Goal: Communication & Community: Answer question/provide support

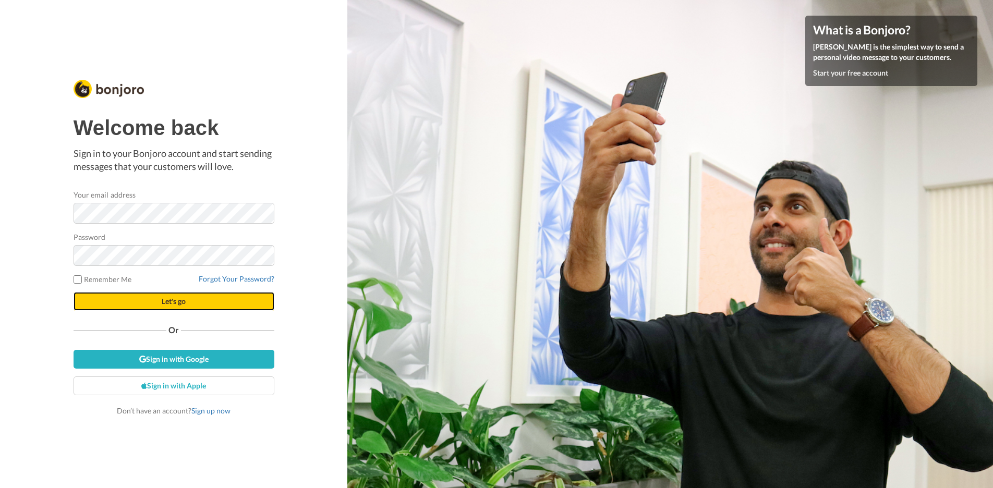
click at [161, 305] on button "Let's go" at bounding box center [174, 301] width 201 height 19
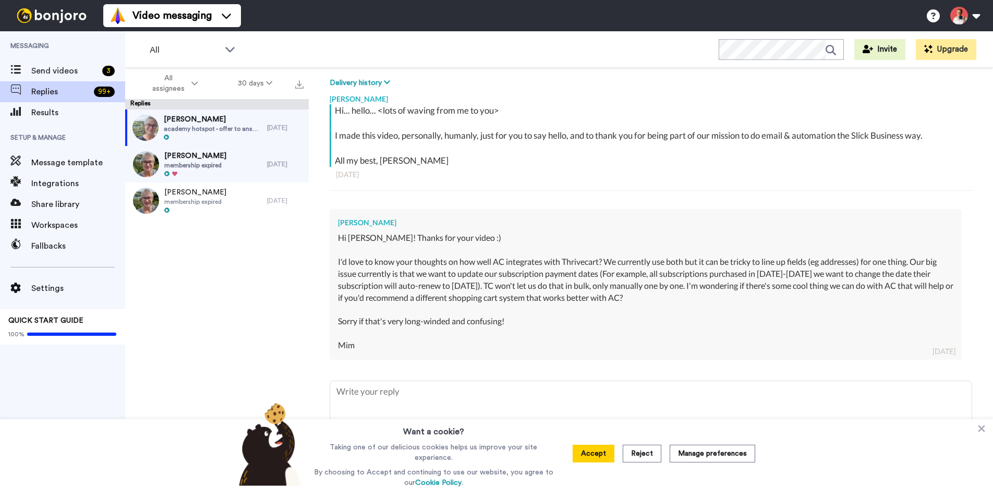
scroll to position [158, 0]
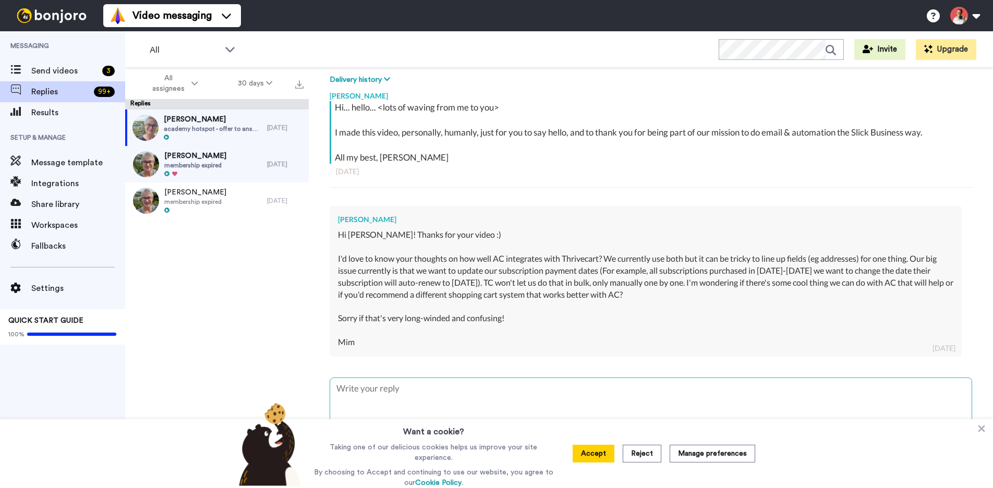
click at [473, 395] on textarea at bounding box center [650, 411] width 641 height 67
click at [586, 457] on button "Accept" at bounding box center [593, 454] width 42 height 18
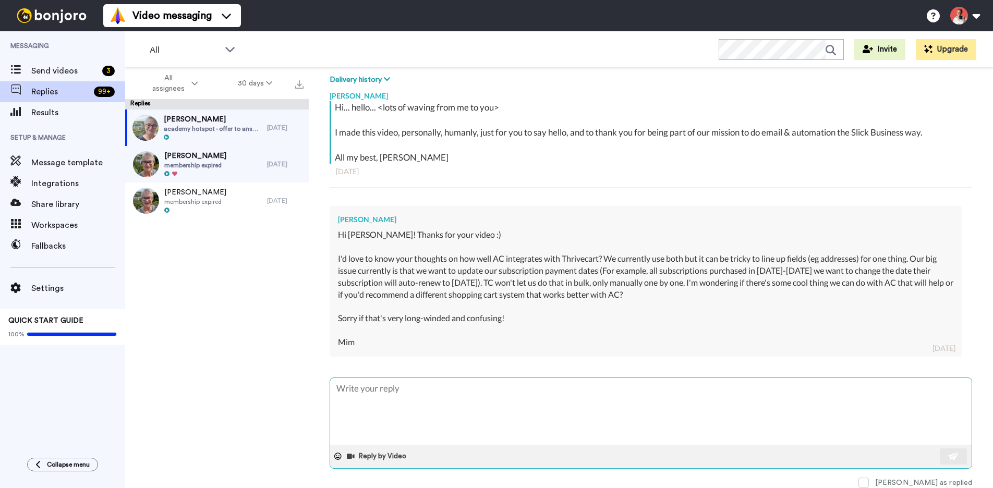
click at [568, 403] on textarea at bounding box center [650, 411] width 641 height 67
type textarea "x"
type textarea "H"
type textarea "x"
type textarea "Hi"
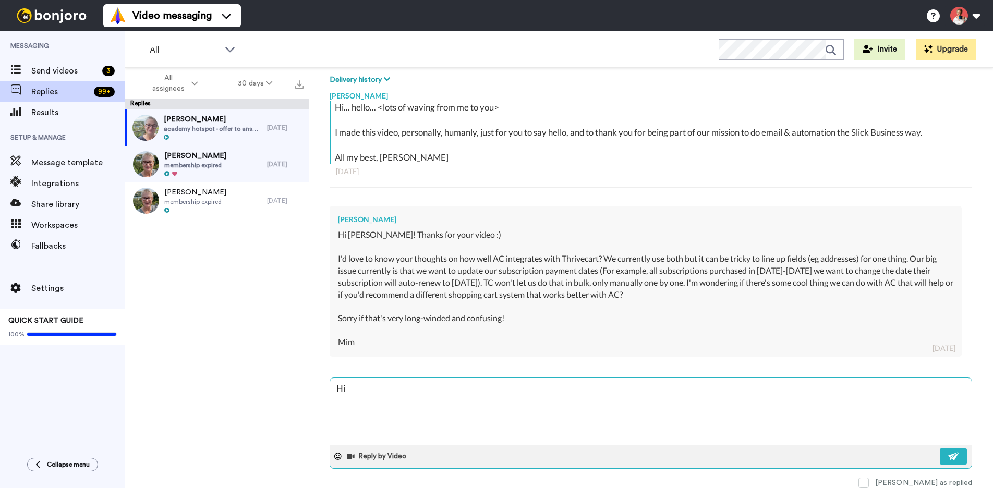
type textarea "x"
type textarea "Hi"
type textarea "x"
type textarea "Hi M"
type textarea "x"
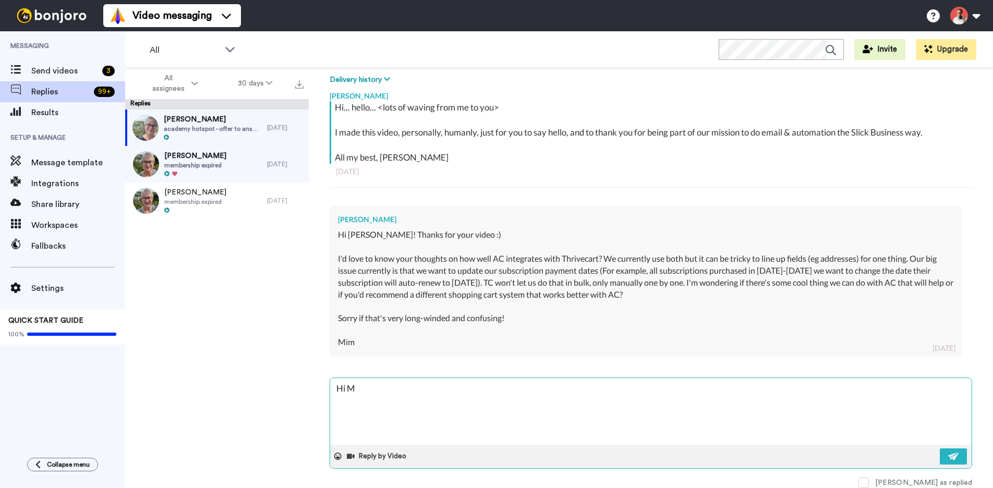
type textarea "Hi Mi"
type textarea "x"
type textarea "Hi Min"
type textarea "x"
type textarea "Hi Mi"
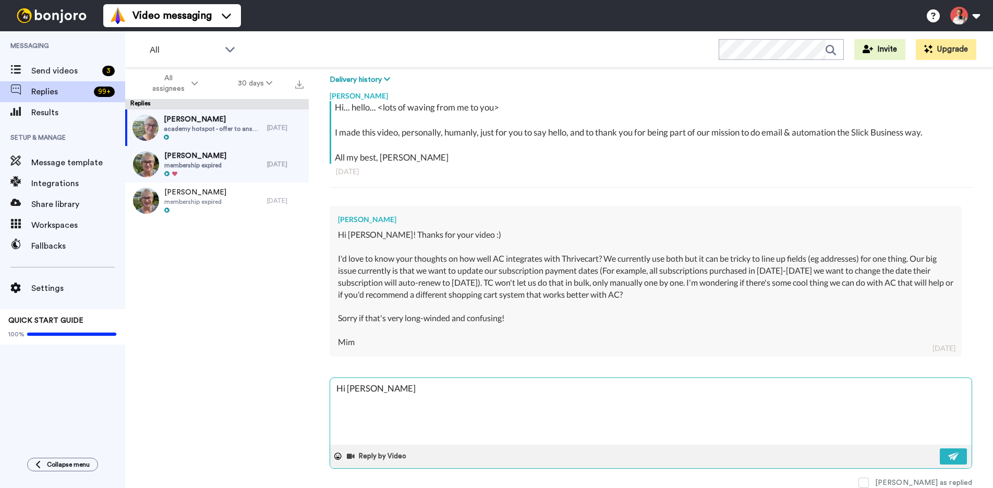
type textarea "x"
type textarea "Hi Mim"
type textarea "x"
type textarea "Hi Mim,"
type textarea "x"
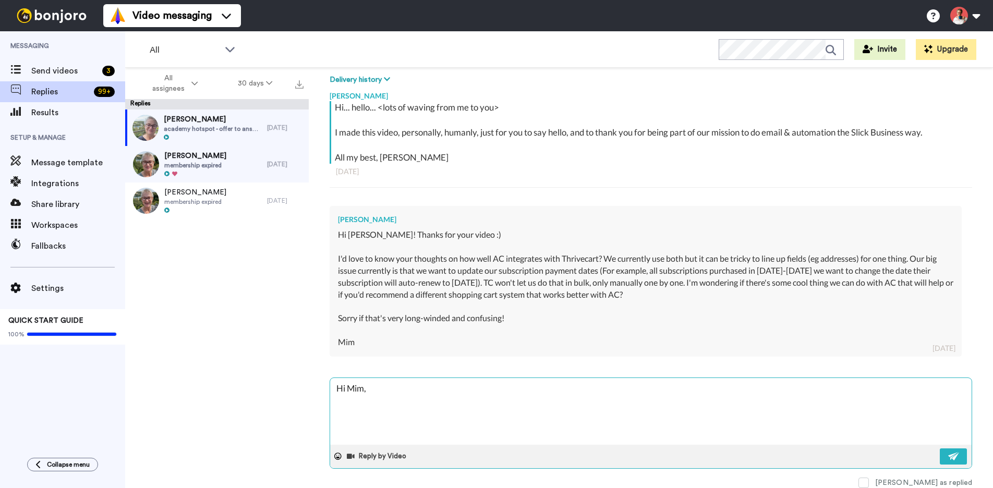
type textarea "Hi Mim,"
type textarea "x"
type textarea "Hi Mim,"
type textarea "x"
type textarea "Hi Mim, A"
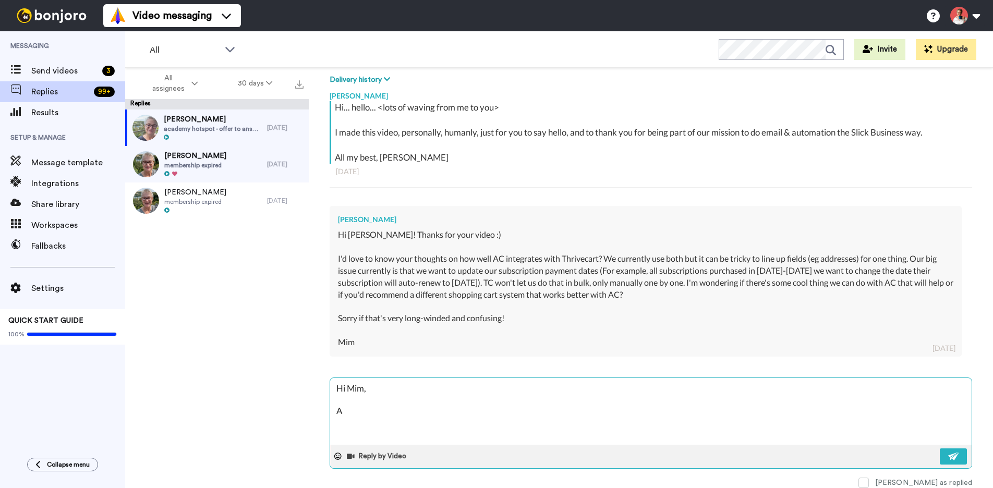
type textarea "x"
type textarea "Hi Mim, AC"
type textarea "x"
type textarea "Hi Mim, AC"
type textarea "x"
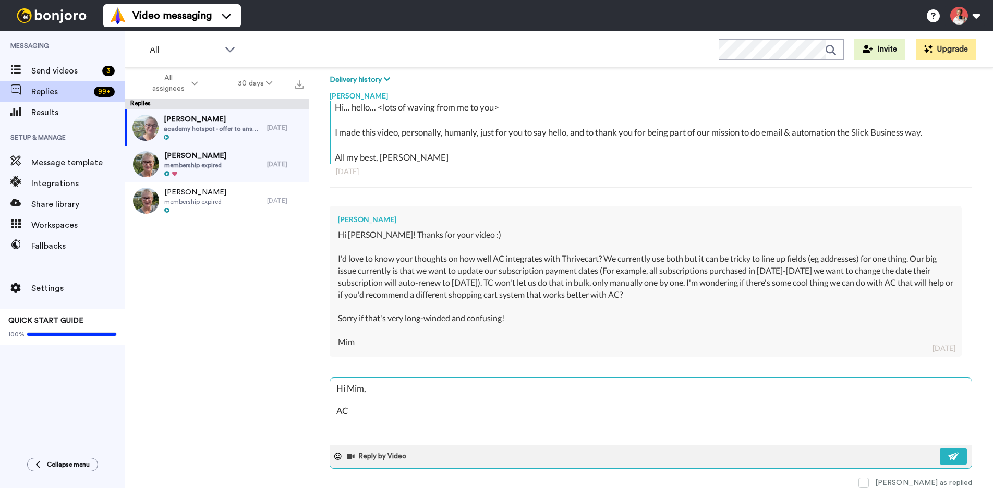
type textarea "Hi Mim, AC h"
type textarea "x"
type textarea "Hi Mim, AC ha"
type textarea "x"
type textarea "Hi Mim, AC has"
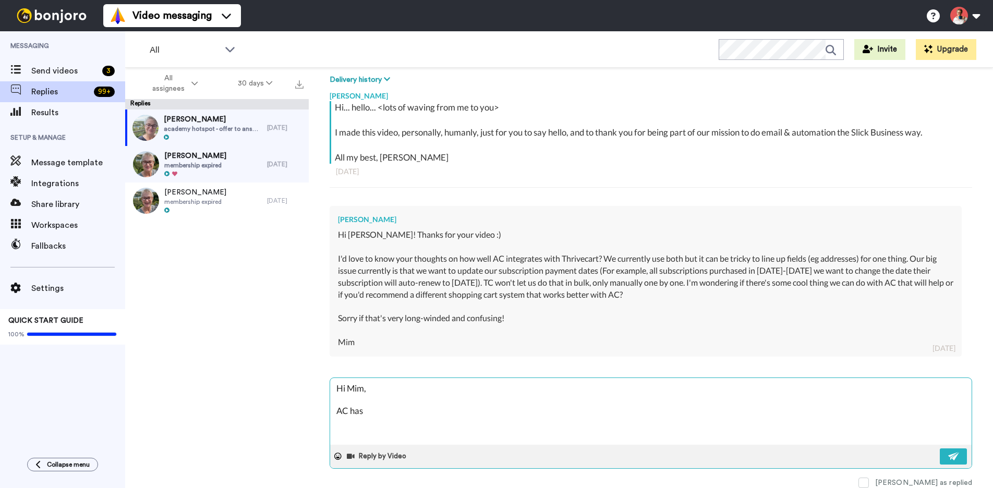
type textarea "x"
type textarea "Hi Mim, AC has"
type textarea "x"
type textarea "Hi Mim, AC has a"
type textarea "x"
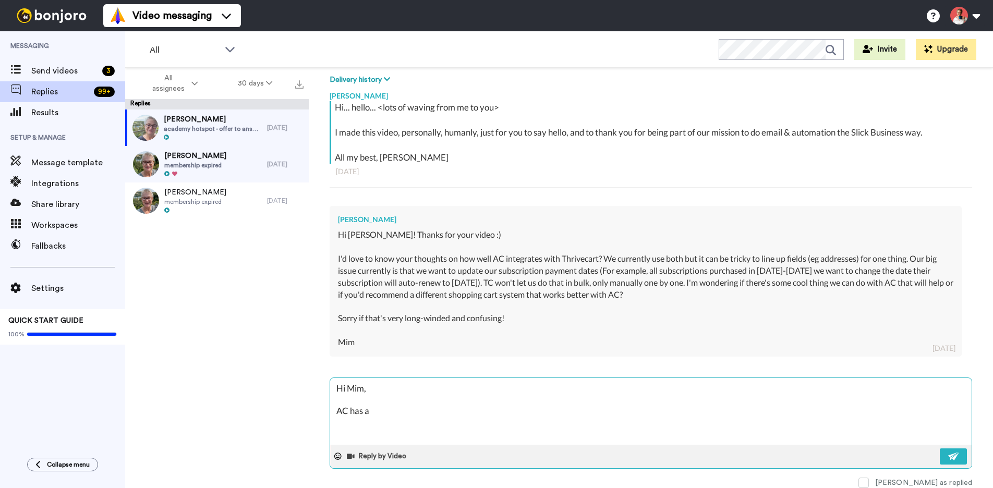
type textarea "Hi Mim, AC has a g"
type textarea "x"
type textarea "Hi Mim, AC has a go"
type textarea "x"
type textarea "Hi Mim, AC has a goo"
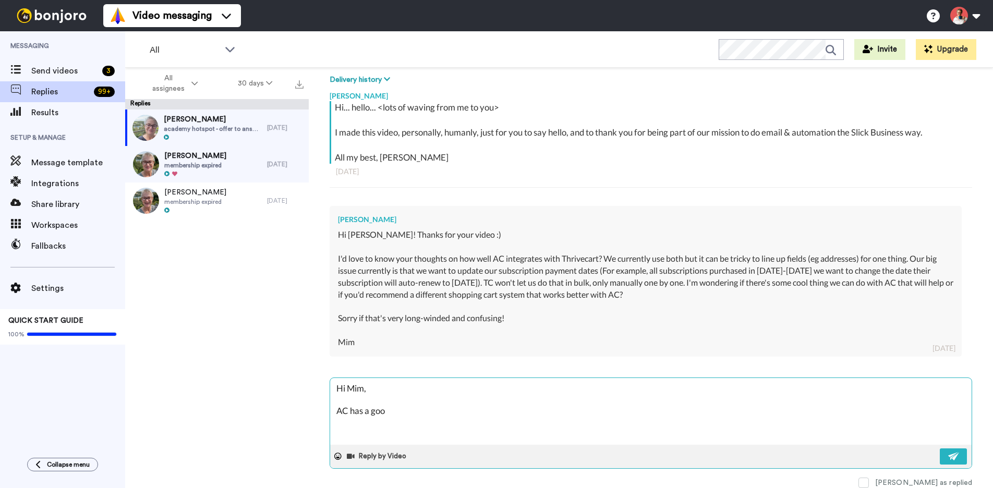
type textarea "x"
type textarea "Hi Mim, AC has a good"
type textarea "x"
type textarea "Hi Mim, AC has a good"
type textarea "x"
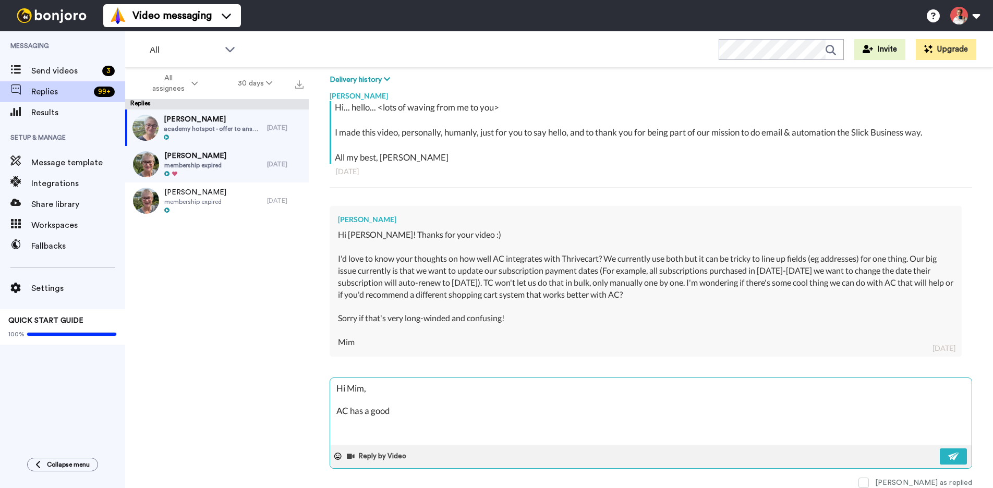
type textarea "Hi Mim, AC has a good d"
type textarea "x"
type textarea "Hi Mim, AC has a good di"
type textarea "x"
type textarea "Hi Mim, AC has a good dir"
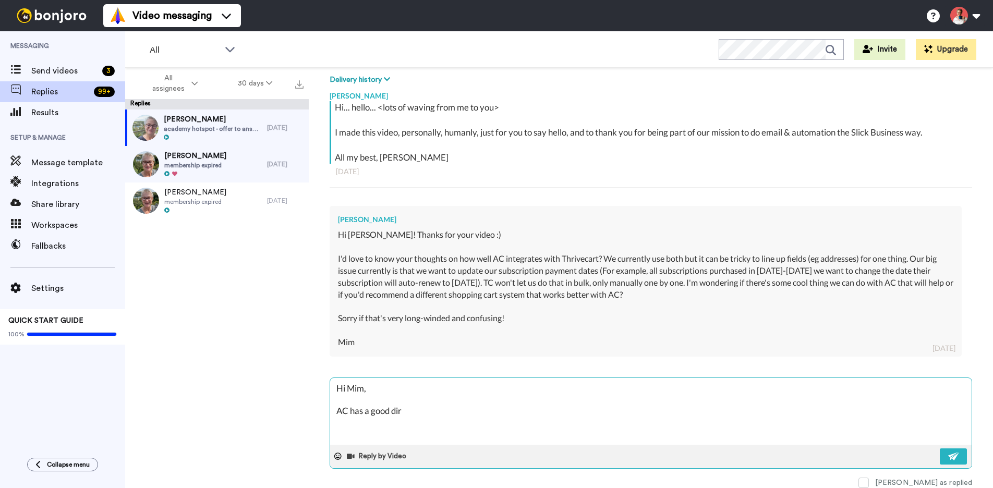
type textarea "x"
type textarea "Hi Mim, AC has a good dire"
type textarea "x"
type textarea "Hi Mim, AC has a good direc"
type textarea "x"
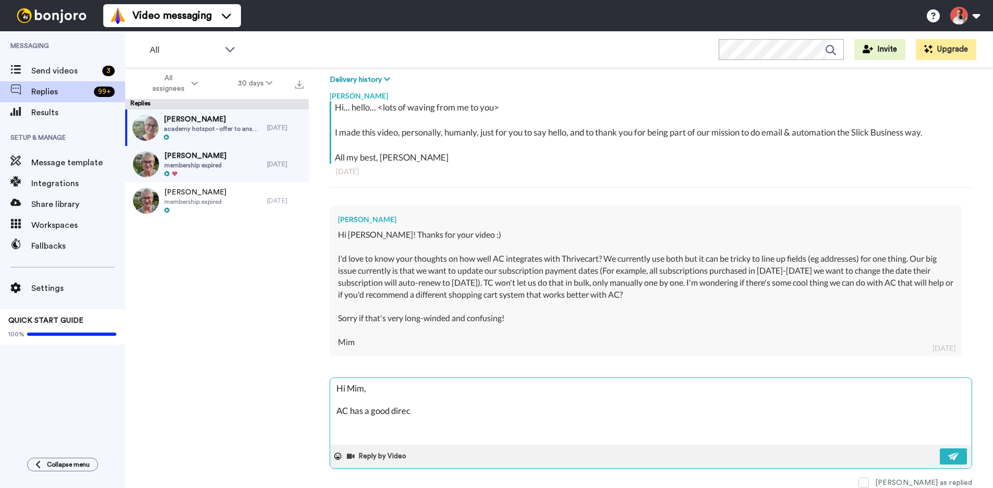
type textarea "Hi Mim, AC has a good direct"
type textarea "x"
type textarea "Hi Mim, AC has a good direct"
type textarea "x"
type textarea "Hi Mim, AC has a good direct i"
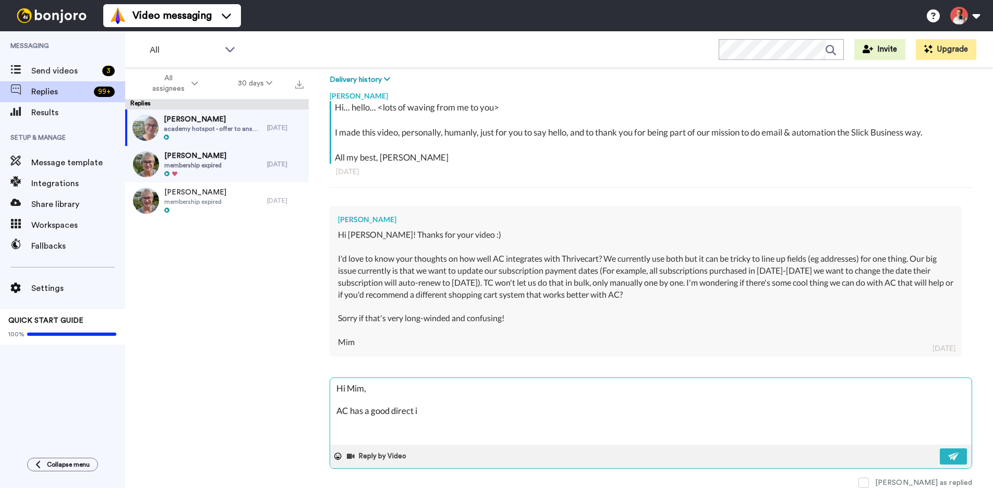
type textarea "x"
type textarea "Hi Mim, AC has a good direct in"
type textarea "x"
type textarea "Hi Mim, AC has a good direct int"
type textarea "x"
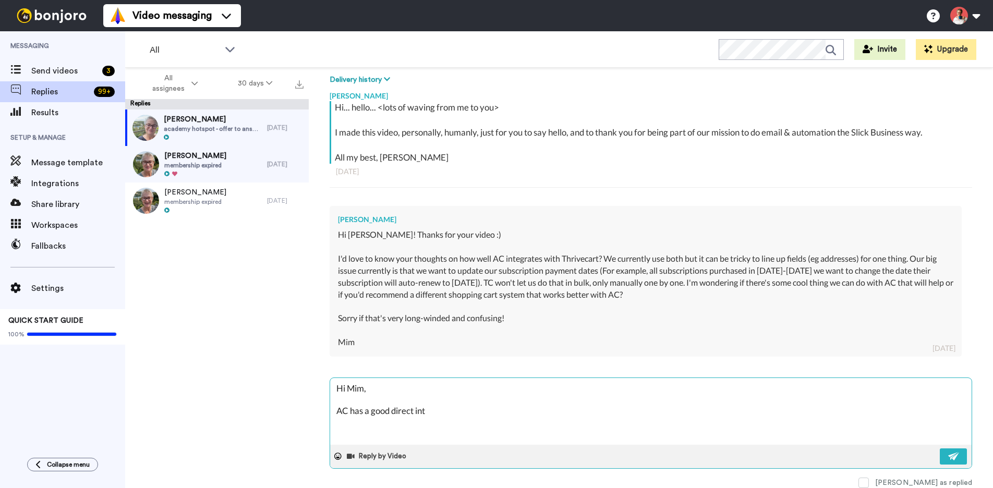
type textarea "Hi Mim, AC has a good direct inte"
type textarea "x"
type textarea "Hi Mim, AC has a good direct integ"
type textarea "x"
type textarea "Hi Mim, AC has a good direct integr"
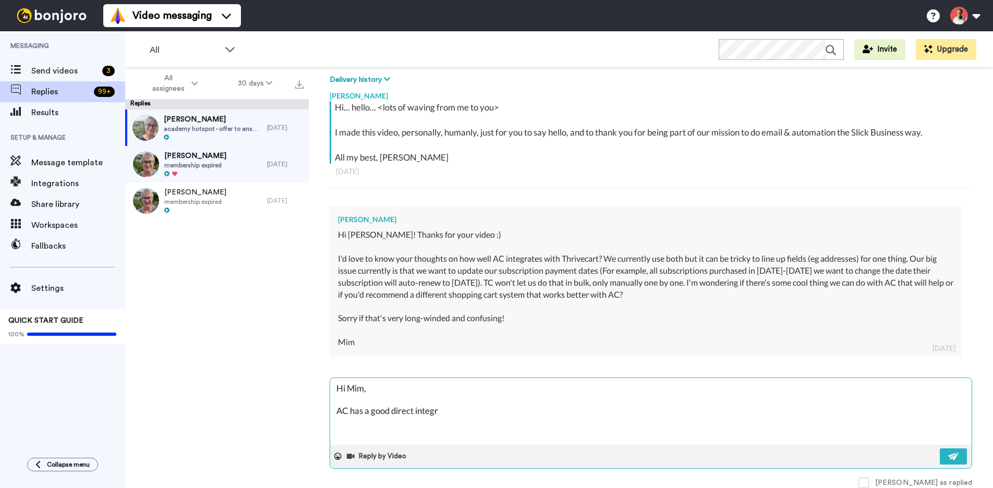
type textarea "x"
type textarea "Hi Mim, AC has a good direct integra"
type textarea "x"
type textarea "Hi Mim, AC has a good direct integrat"
type textarea "x"
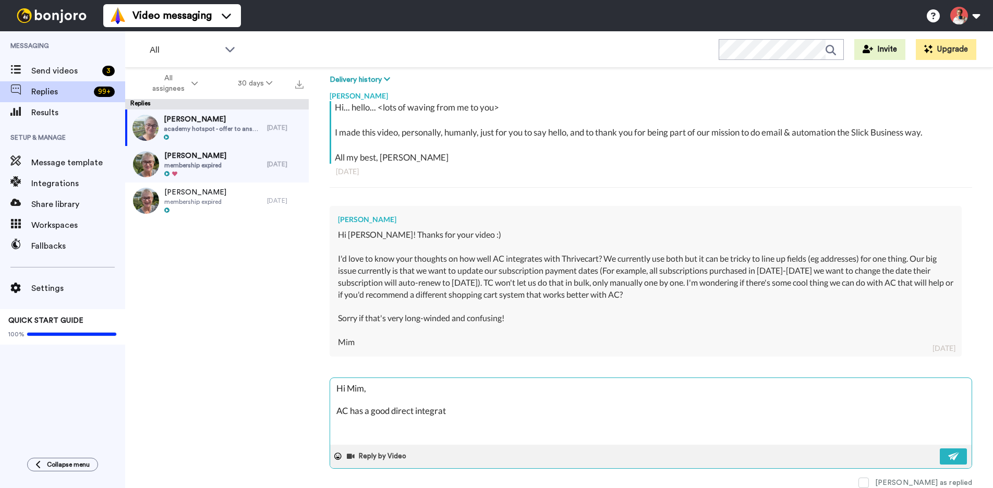
type textarea "Hi Mim, AC has a good direct integrati"
type textarea "x"
type textarea "Hi Mim, AC has a good direct integratio"
type textarea "x"
type textarea "Hi Mim, AC has a good direct integration"
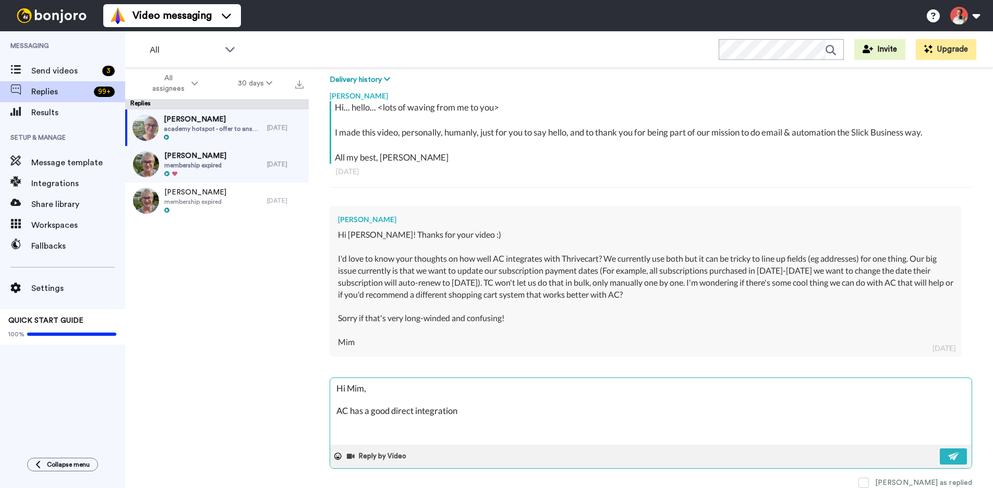
type textarea "x"
type textarea "Hi Mim, AC has a good direct integration"
type textarea "x"
type textarea "Hi Mim, AC has a good direct integration w"
type textarea "x"
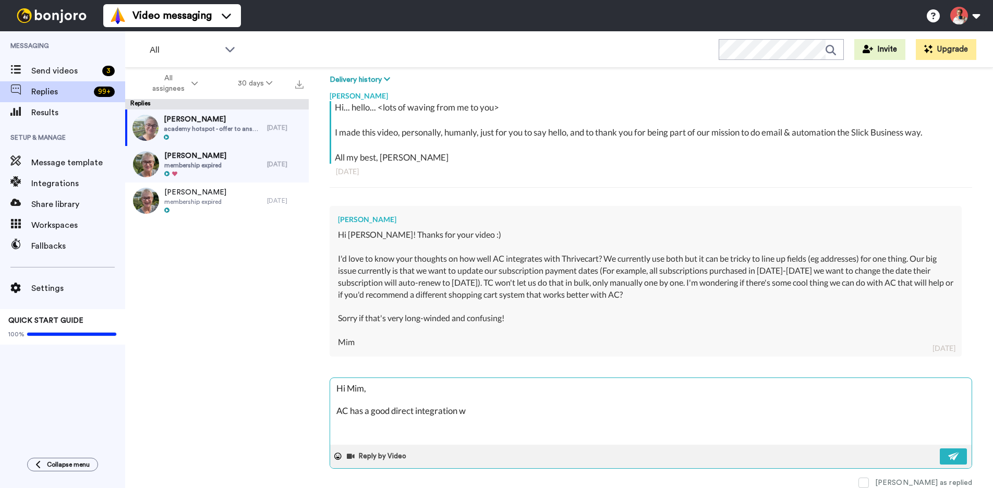
type textarea "Hi Mim, AC has a good direct integration wi"
type textarea "x"
type textarea "Hi Mim, AC has a good direct integration wit"
type textarea "x"
type textarea "Hi Mim, AC has a good direct integration with"
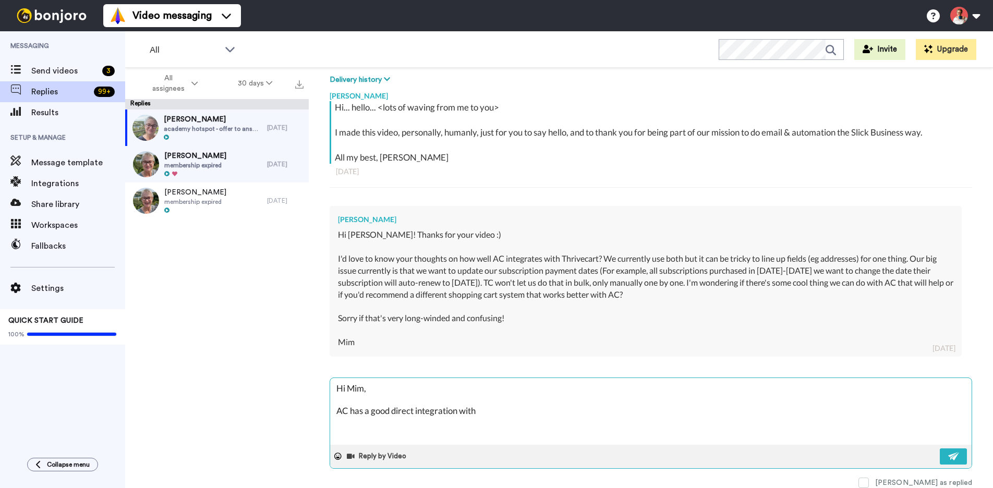
type textarea "x"
type textarea "Hi Mim, AC has a good direct integration with"
type textarea "x"
type textarea "Hi Mim, AC has a good direct integration with T"
type textarea "x"
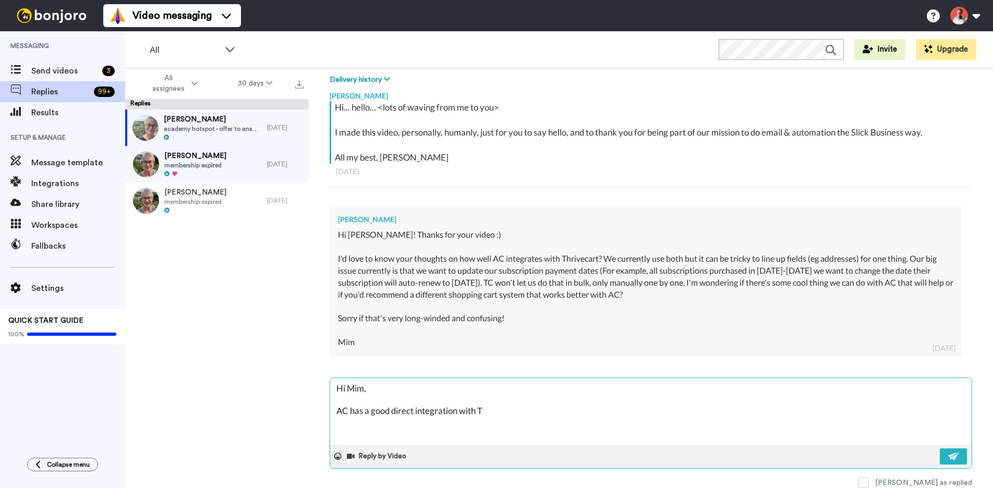
type textarea "Hi Mim, AC has a good direct integration with TC"
type textarea "x"
type textarea "Hi Mim, AC has a good direct integration with TC"
type textarea "x"
type textarea "Hi Mim, AC has a good direct integration with TC -"
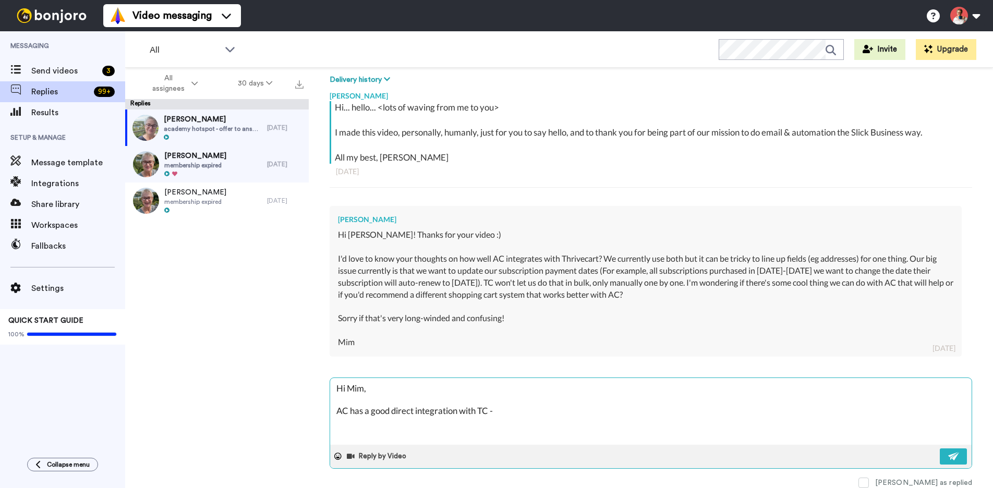
type textarea "x"
type textarea "Hi Mim, AC has a good direct integration with TC -"
type textarea "x"
type textarea "Hi Mim, AC has a good direct integration with TC - b"
type textarea "x"
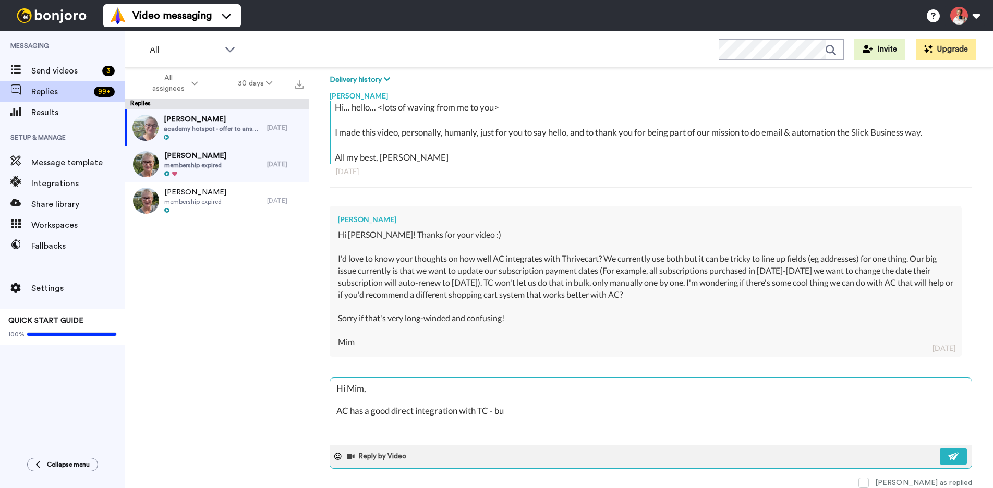
type textarea "Hi Mim, AC has a good direct integration with TC - but"
type textarea "x"
type textarea "Hi Mim, AC has a good direct integration with TC - but."
type textarea "x"
type textarea "Hi Mim, AC has a good direct integration with TC - but.."
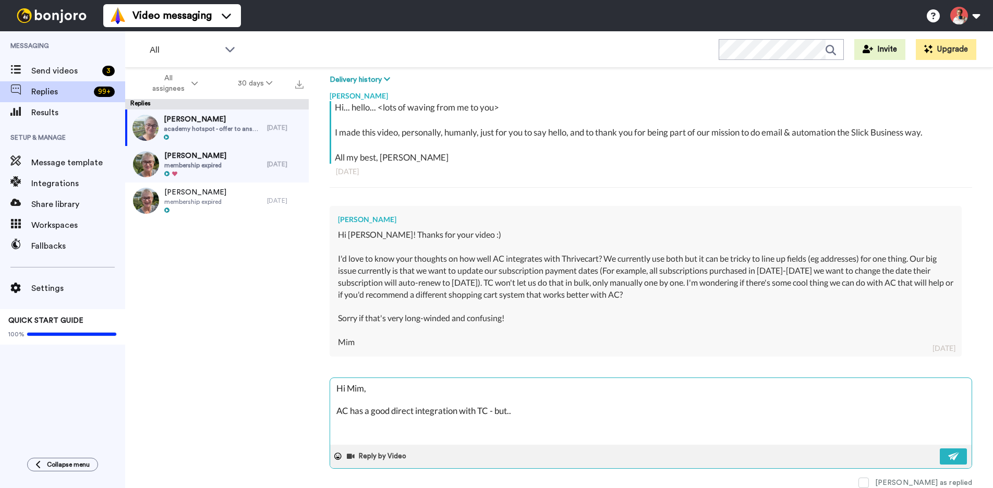
type textarea "x"
type textarea "Hi Mim, AC has a good direct integration with TC - but..."
type textarea "x"
type textarea "Hi Mim, AC has a good direct integration with TC - but..."
type textarea "x"
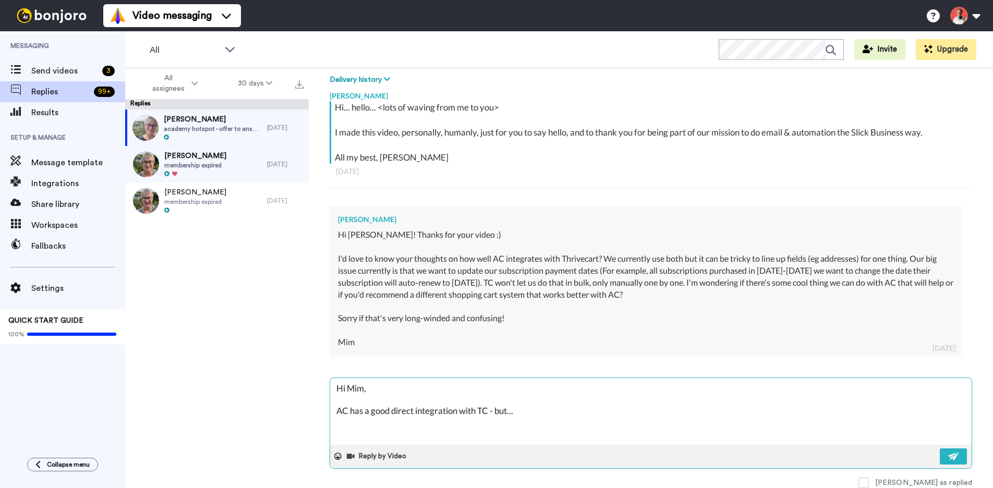
type textarea "Hi Mim, AC has a good direct integration with TC - but... t"
type textarea "x"
type textarea "Hi Mim, AC has a good direct integration with TC - but... tg"
type textarea "x"
type textarea "Hi Mim, AC has a good direct integration with TC - but... tge"
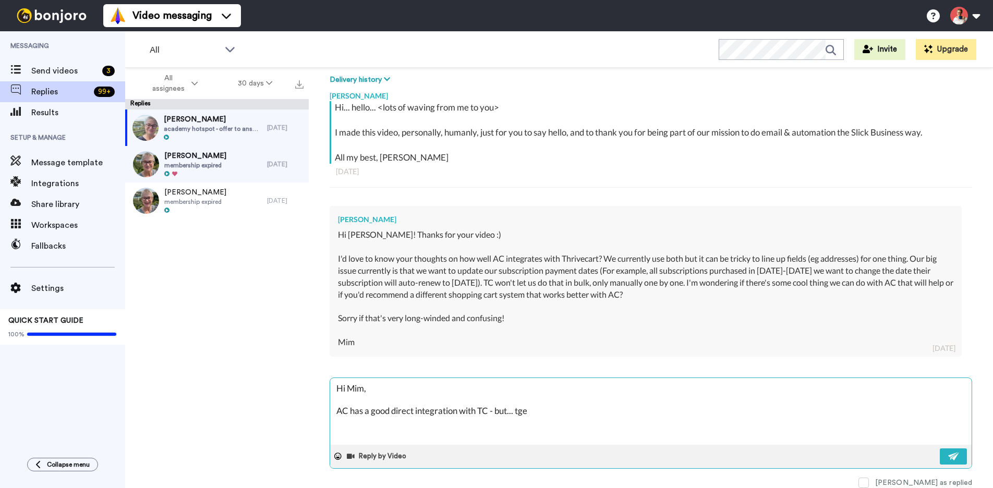
type textarea "x"
type textarea "Hi Mim, AC has a good direct integration with TC - but... tger"
type textarea "x"
type textarea "Hi Mim, AC has a good direct integration with TC - but... tgere"
type textarea "x"
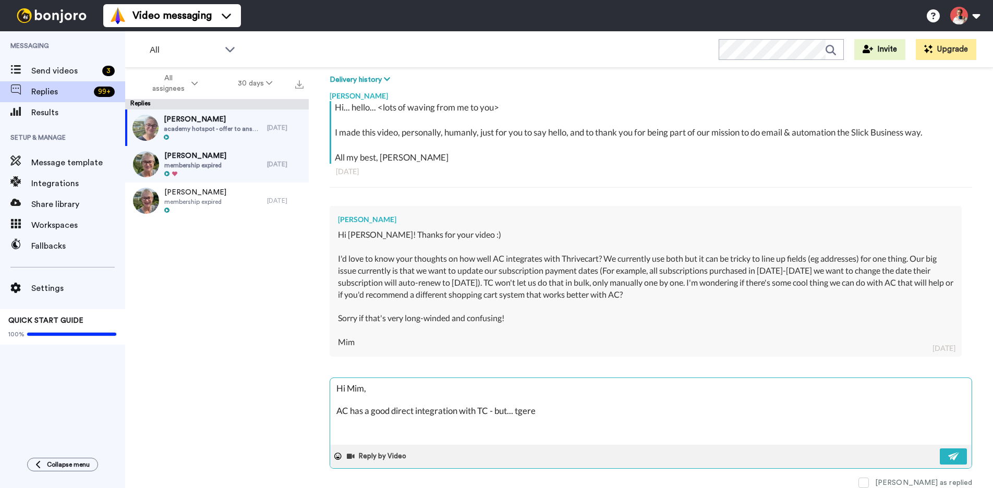
type textarea "Hi Mim, AC has a good direct integration with TC - but... tger"
type textarea "x"
type textarea "Hi Mim, AC has a good direct integration with TC - but... tge"
type textarea "x"
type textarea "Hi Mim, AC has a good direct integration with TC - but... tg"
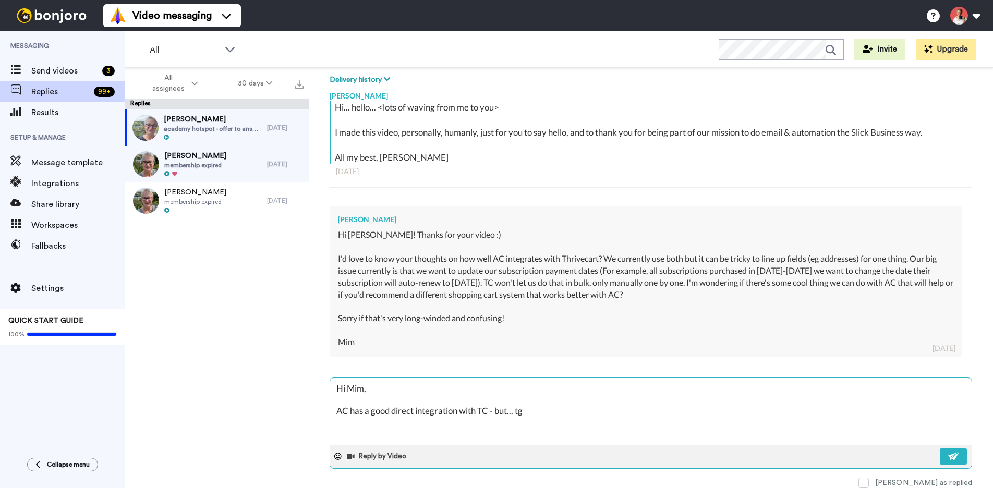
type textarea "x"
type textarea "Hi Mim, AC has a good direct integration with TC - but... t"
type textarea "x"
type textarea "Hi Mim, AC has a good direct integration with TC - but... th"
type textarea "x"
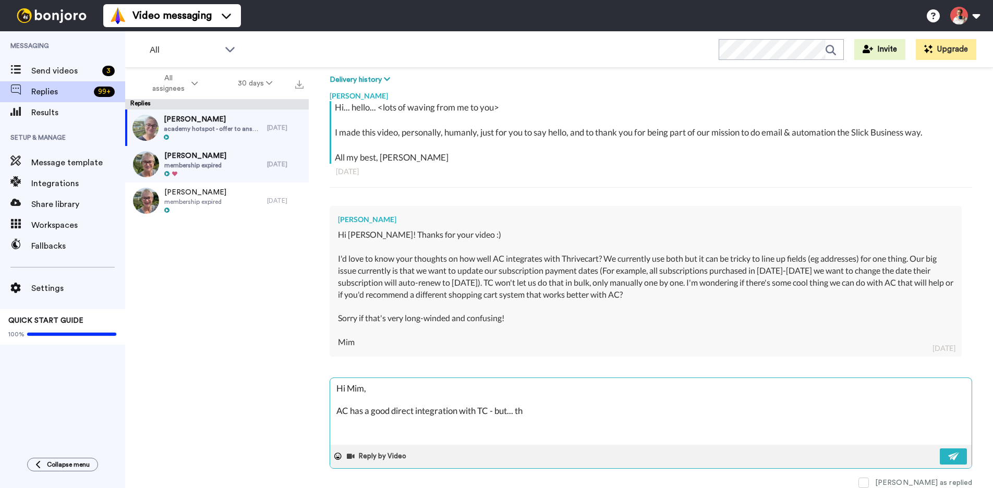
type textarea "Hi Mim, AC has a good direct integration with TC - but... the"
type textarea "x"
type textarea "Hi Mim, AC has a good direct integration with TC - but... ther"
type textarea "x"
type textarea "Hi Mim, AC has a good direct integration with TC - but... there"
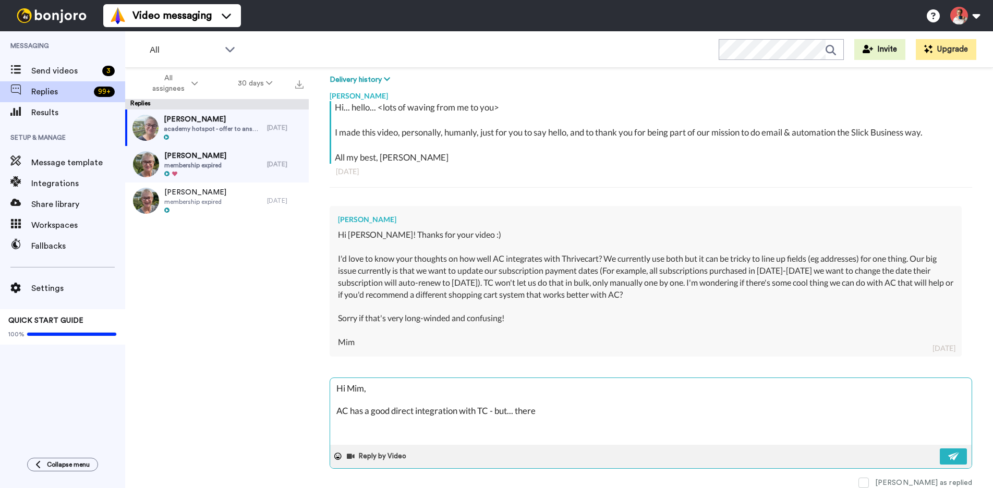
type textarea "x"
type textarea "Hi Mim, AC has a good direct integration with TC - but... there"
type textarea "x"
type textarea "Hi Mim, AC has a good direct integration with TC - but... there a"
type textarea "x"
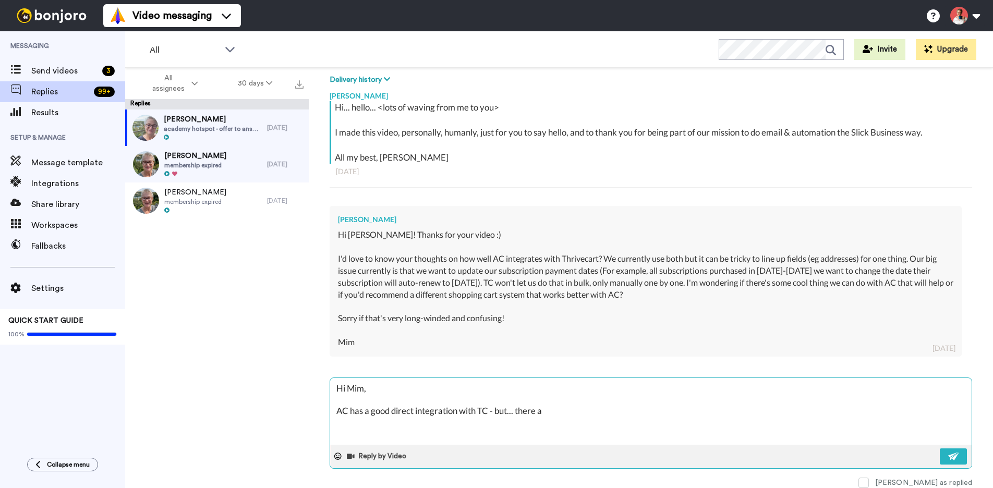
type textarea "Hi Mim, AC has a good direct integration with TC - but... there ar"
type textarea "x"
type textarea "Hi Mim, AC has a good direct integration with TC - but... there are"
type textarea "x"
type textarea "Hi Mim, AC has a good direct integration with TC - but... there are s"
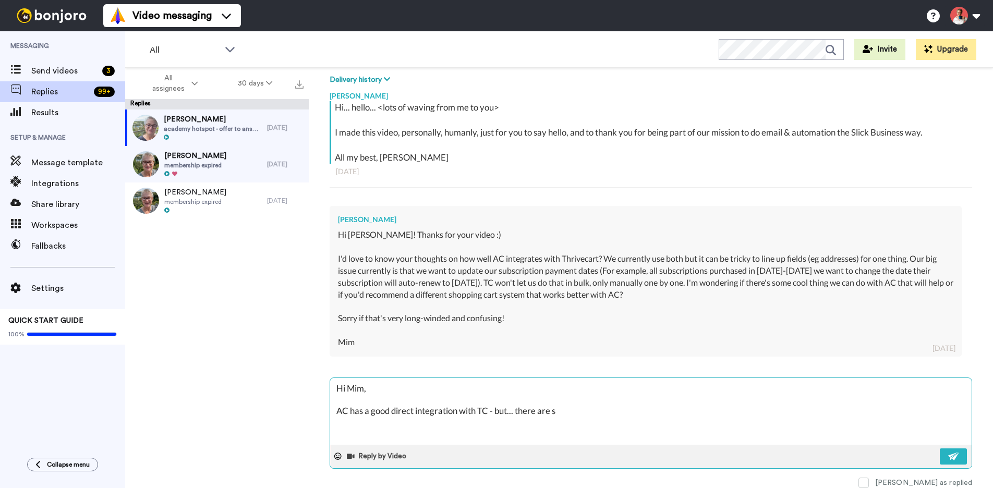
type textarea "x"
type textarea "Hi Mim, AC has a good direct integration with TC - but... there are so"
type textarea "x"
type textarea "Hi Mim, AC has a good direct integration with TC - but... there are son"
type textarea "x"
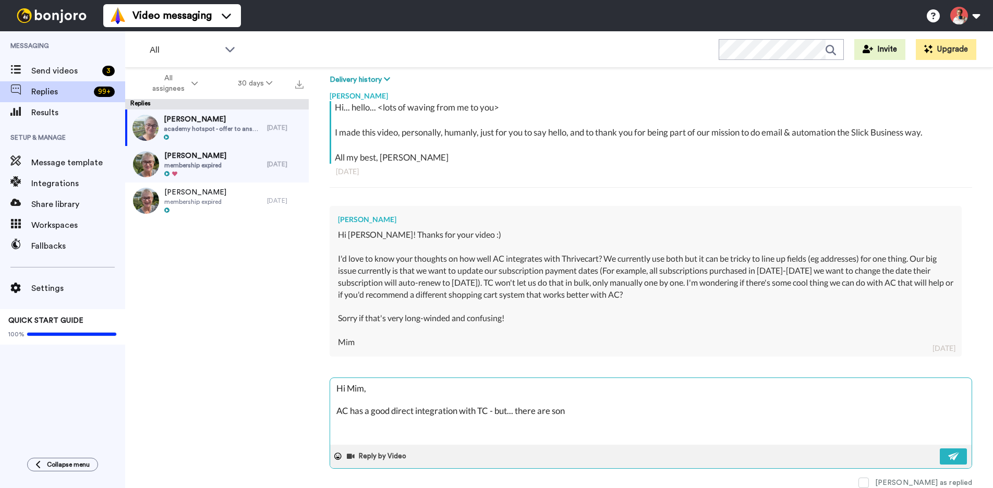
type textarea "Hi Mim, AC has a good direct integration with TC - but... there are sone"
type textarea "x"
type textarea "Hi Mim, AC has a good direct integration with TC - but... there are son"
type textarea "x"
type textarea "Hi Mim, AC has a good direct integration with TC - but... there are so"
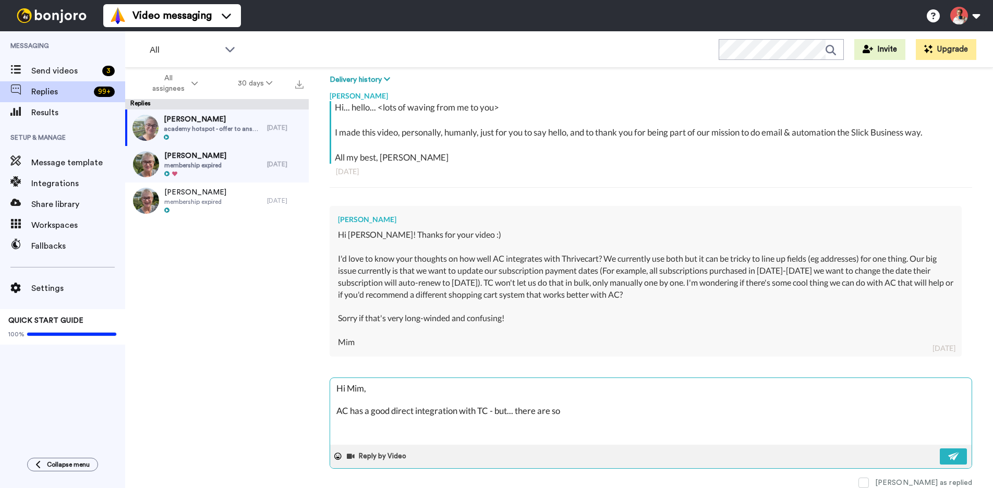
type textarea "x"
type textarea "Hi Mim, AC has a good direct integration with TC - but... there are some"
type textarea "x"
type textarea "Hi Mim, AC has a good direct integration with TC - but... there are some"
type textarea "x"
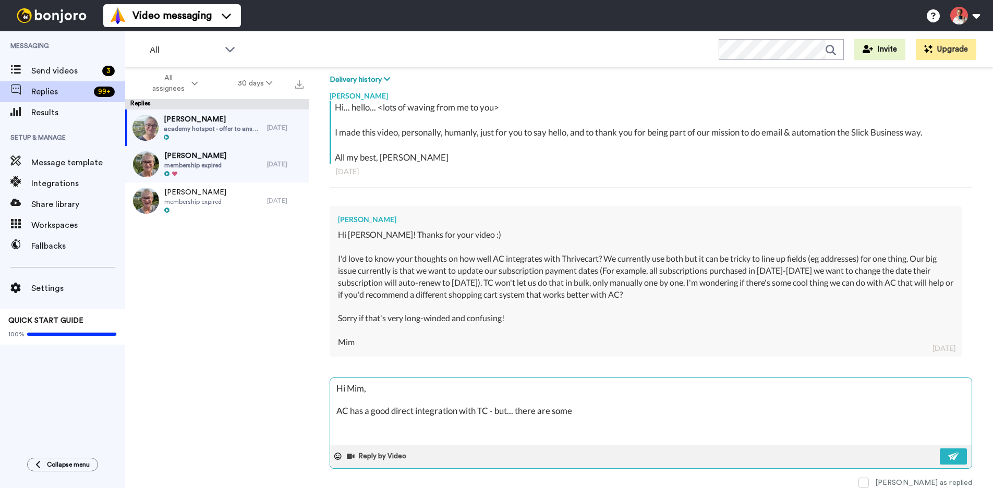
type textarea "Hi Mim, AC has a good direct integration with TC - but... there are some g"
type textarea "x"
type textarea "Hi Mim, AC has a good direct integration with TC - but... there are some ga"
type textarea "x"
type textarea "Hi Mim, AC has a good direct integration with TC - but... there are some gap"
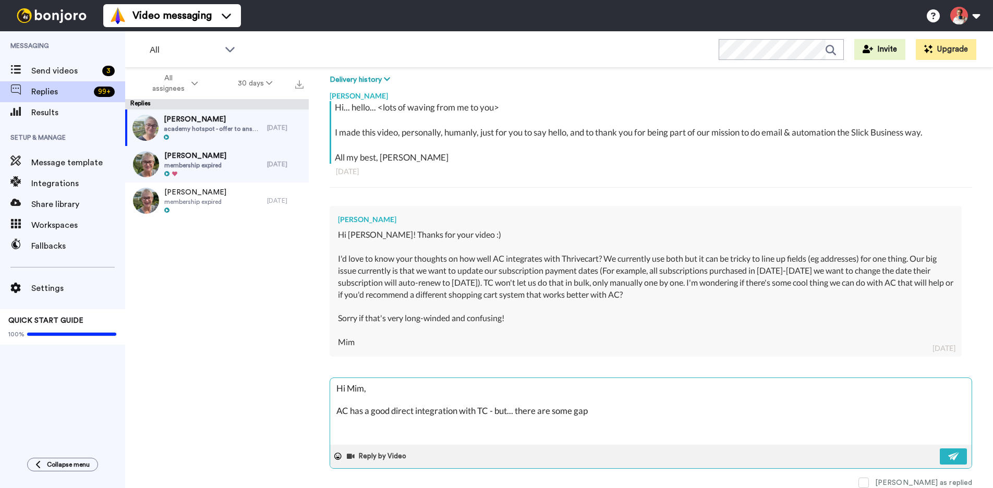
type textarea "x"
type textarea "Hi Mim, AC has a good direct integration with TC - but... there are some gaps"
type textarea "x"
type textarea "Hi Mim, AC has a good direct integration with TC - but... there are some gaps"
type textarea "x"
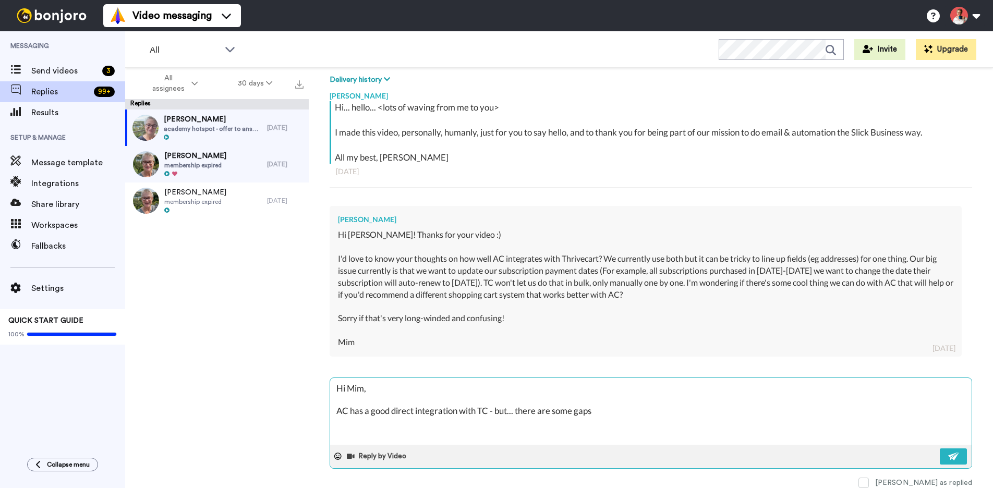
type textarea "Hi Mim, AC has a good direct integration with TC - but... there are some gaps i"
type textarea "x"
type textarea "Hi Mim, AC has a good direct integration with TC - but... there are some gaps in"
type textarea "x"
type textarea "Hi Mim, AC has a good direct integration with TC - but... there are some gaps in"
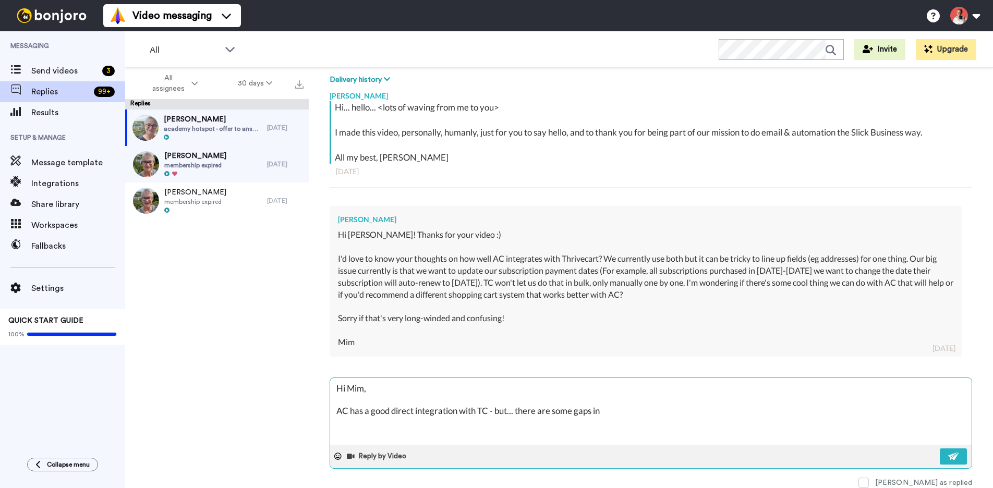
type textarea "x"
type textarea "Hi Mim, AC has a good direct integration with TC - but... there are some gaps i…"
type textarea "x"
type textarea "Hi Mim, AC has a good direct integration with TC - but... there are some gaps i…"
type textarea "x"
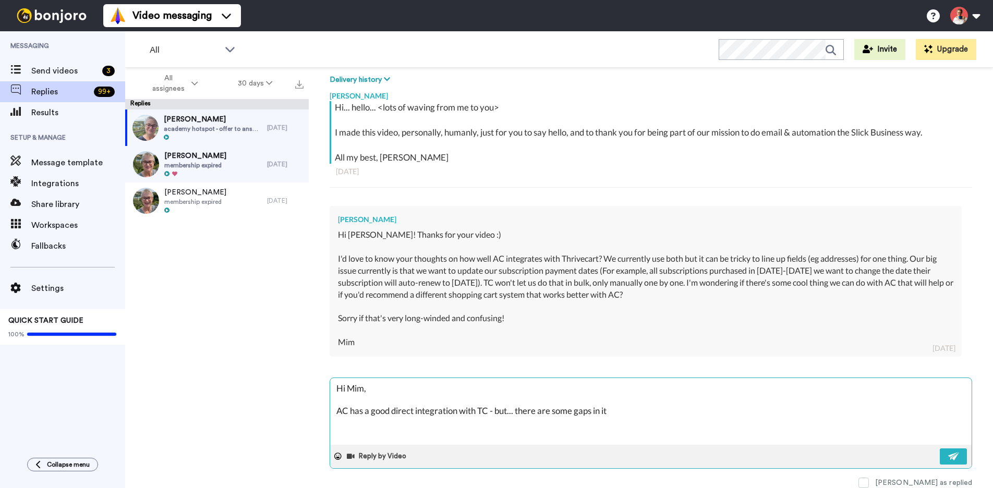
type textarea "Hi Mim, AC has a good direct integration with TC - but... there are some gaps i…"
type textarea "x"
type textarea "Hi Mim, AC has a good direct integration with TC - but... there are some gaps i…"
type textarea "x"
type textarea "Hi Mim, AC has a good direct integration with TC - but... there are some gaps i…"
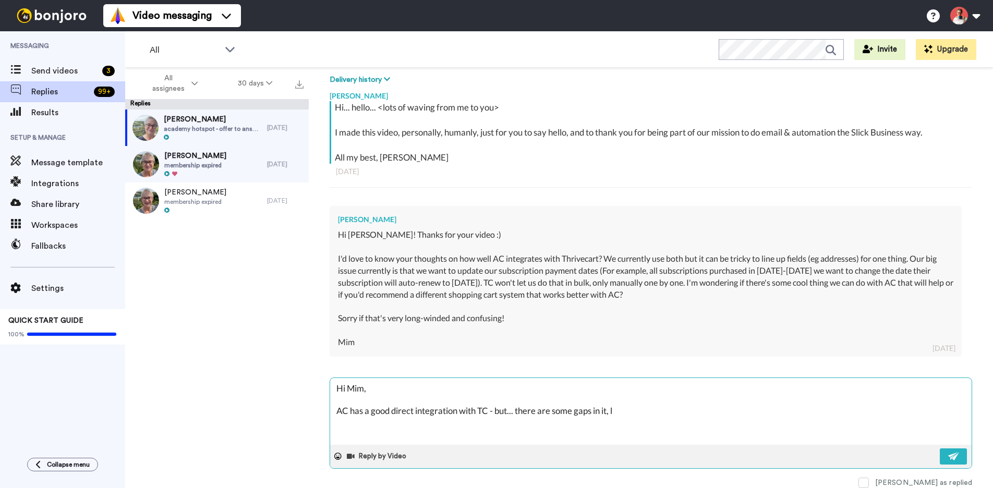
type textarea "x"
type textarea "Hi Mim, AC has a good direct integration with TC - but... there are some gaps i…"
type textarea "x"
type textarea "Hi Mim, AC has a good direct integration with TC - but... there are some gaps i…"
type textarea "x"
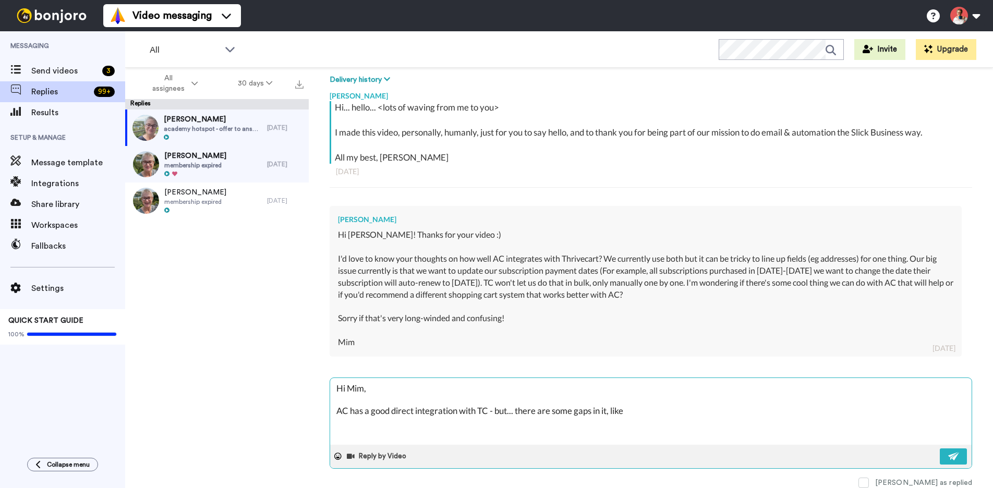
type textarea "Hi Mim, AC has a good direct integration with TC - but... there are some gaps i…"
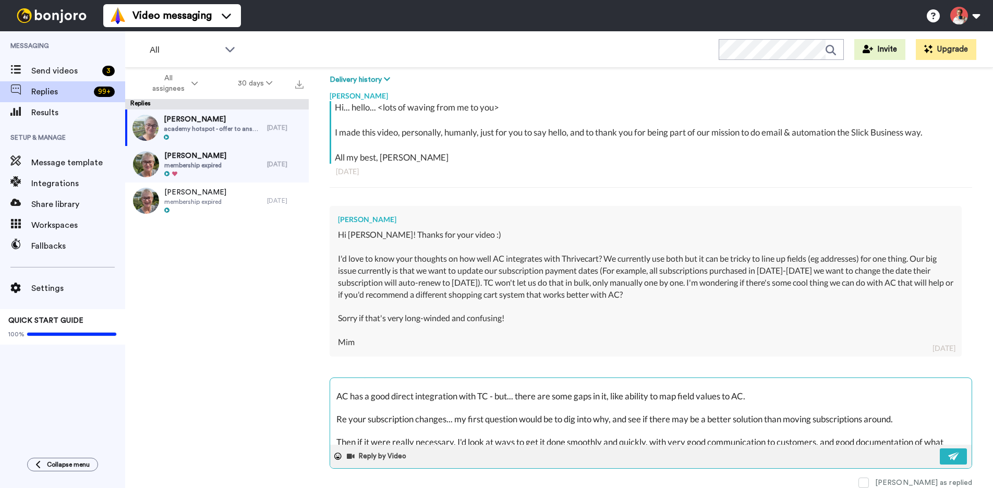
scroll to position [8, 0]
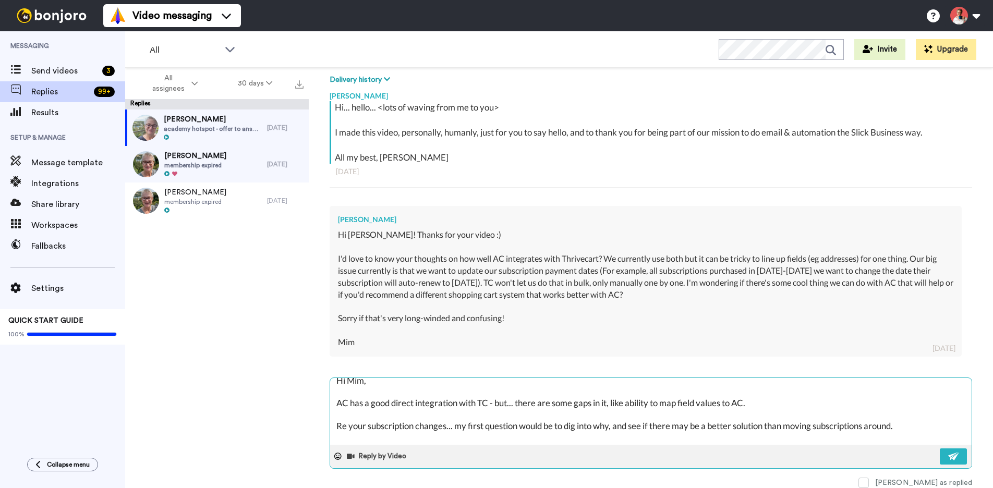
click at [769, 406] on textarea "Hi Mim, AC has a good direct integration with TC - but... there are some gaps i…" at bounding box center [650, 411] width 641 height 67
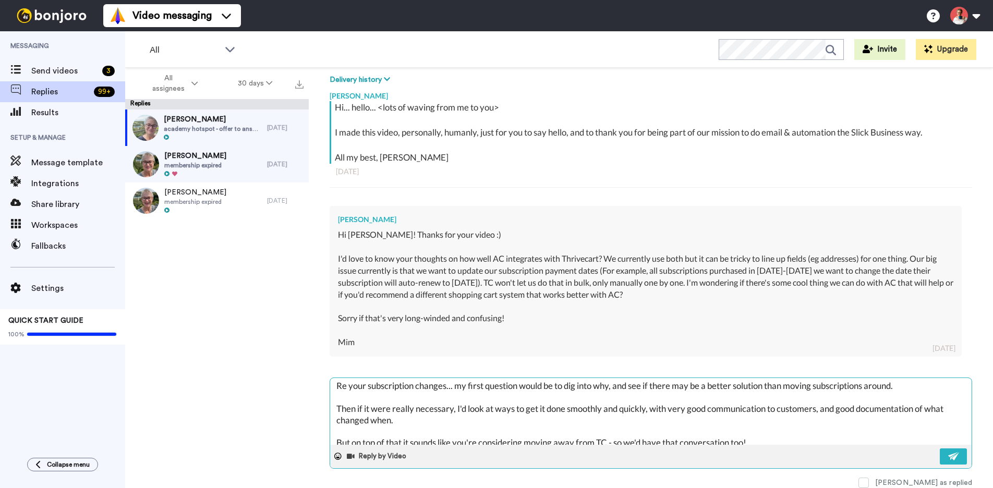
scroll to position [55, 0]
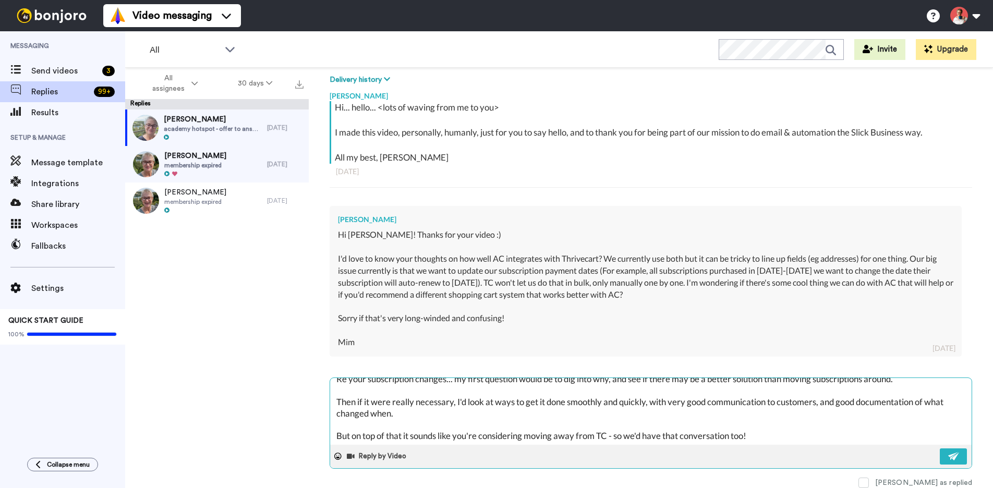
click at [482, 425] on textarea "Hi Mim, AC has a good direct integration with TC - but... there are some gaps i…" at bounding box center [650, 411] width 641 height 67
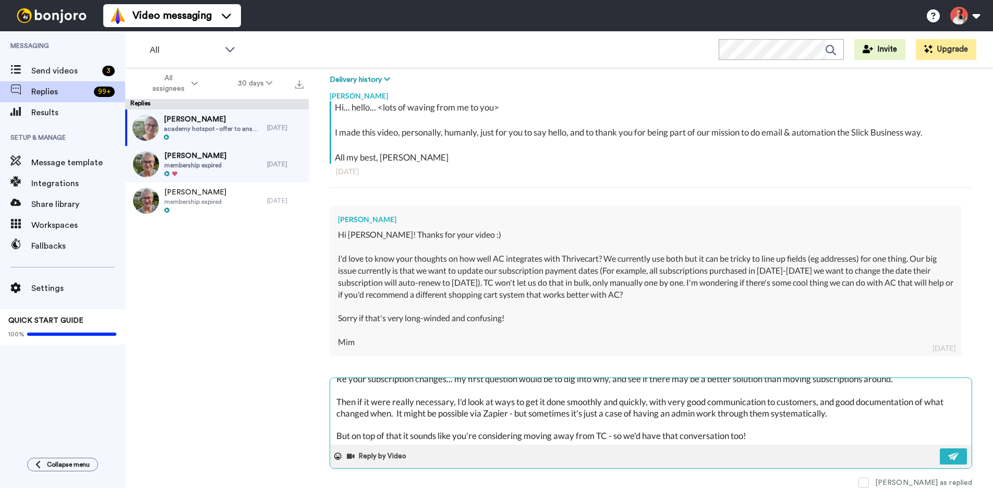
click at [943, 465] on div "Reply by Video" at bounding box center [650, 456] width 641 height 23
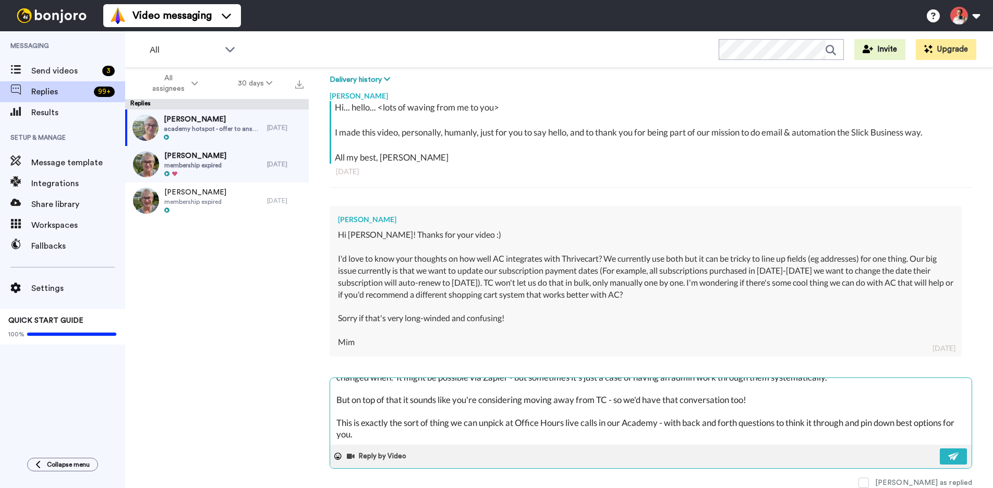
scroll to position [125, 0]
click at [780, 433] on textarea "Hi Mim, AC has a good direct integration with TC - but... there are some gaps i…" at bounding box center [650, 411] width 641 height 67
click at [939, 455] on button at bounding box center [952, 456] width 27 height 16
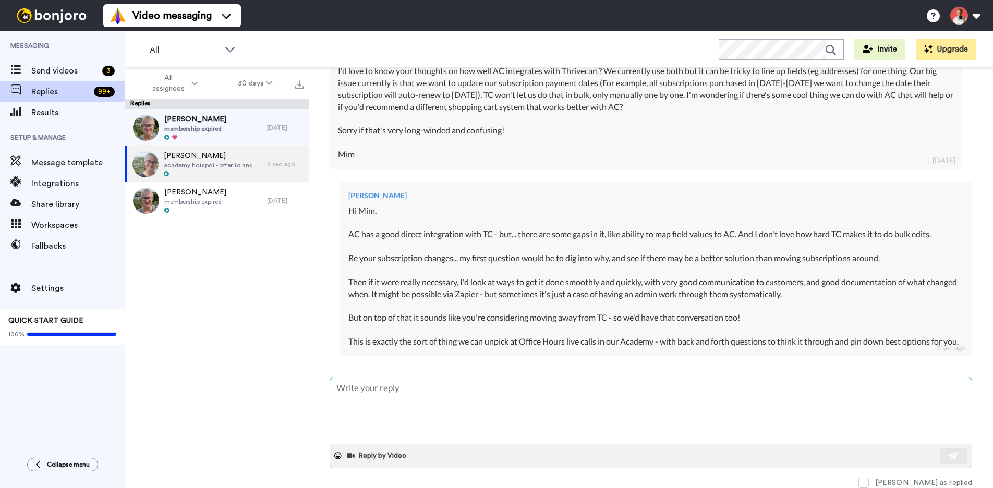
scroll to position [351, 0]
click at [486, 401] on textarea at bounding box center [650, 410] width 641 height 67
click at [429, 415] on textarea at bounding box center [650, 410] width 641 height 67
click at [552, 402] on textarea at bounding box center [650, 410] width 641 height 67
